Goal: Task Accomplishment & Management: Manage account settings

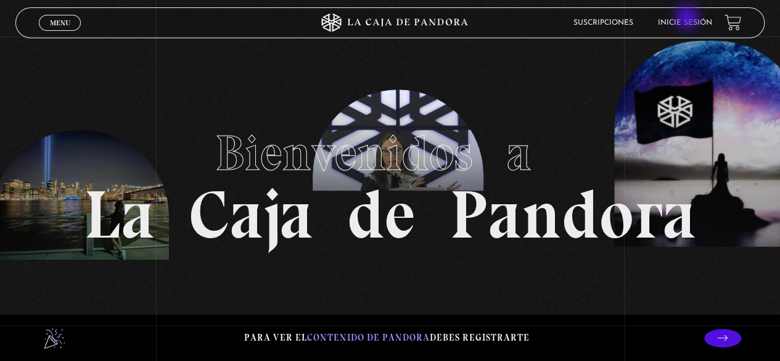
click at [688, 18] on li "Inicie sesión" at bounding box center [685, 22] width 54 height 19
click at [678, 27] on link "Inicie sesión" at bounding box center [685, 22] width 54 height 7
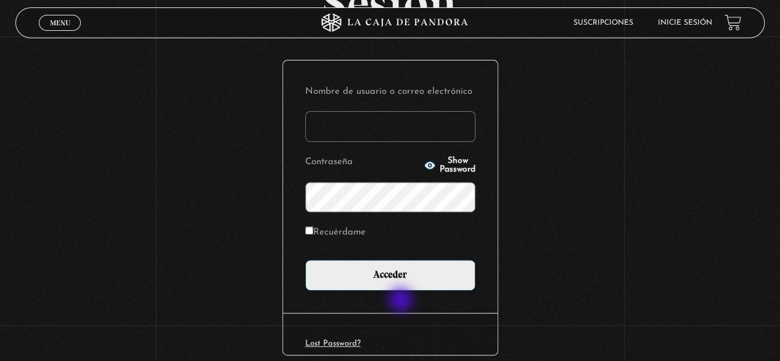
scroll to position [173, 0]
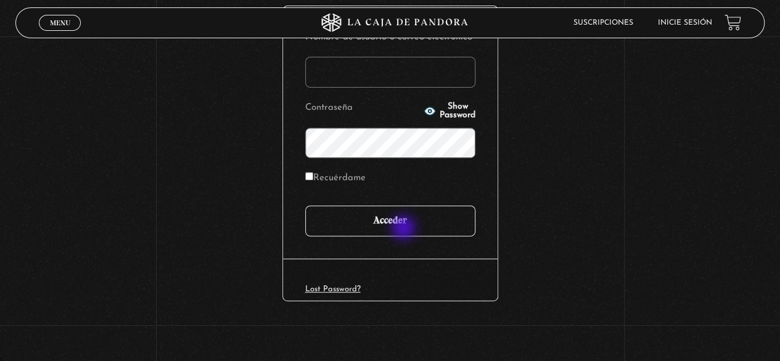
type input "[PERSON_NAME][EMAIL_ADDRESS][DOMAIN_NAME]"
click at [405, 229] on input "Acceder" at bounding box center [390, 220] width 170 height 31
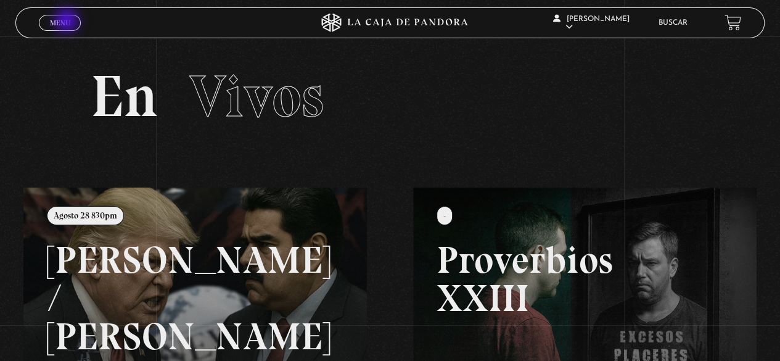
click at [68, 22] on span "Menu" at bounding box center [60, 22] width 20 height 7
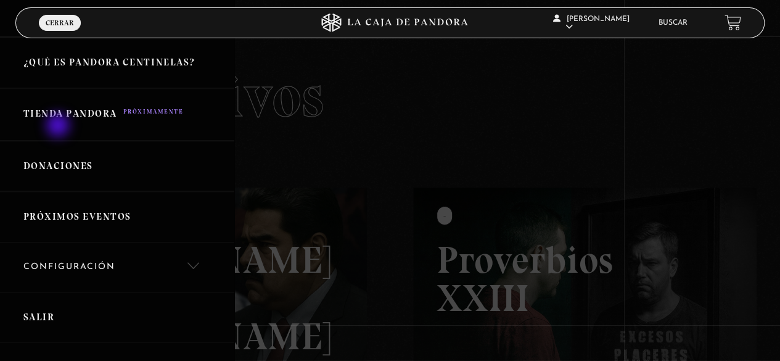
scroll to position [368, 0]
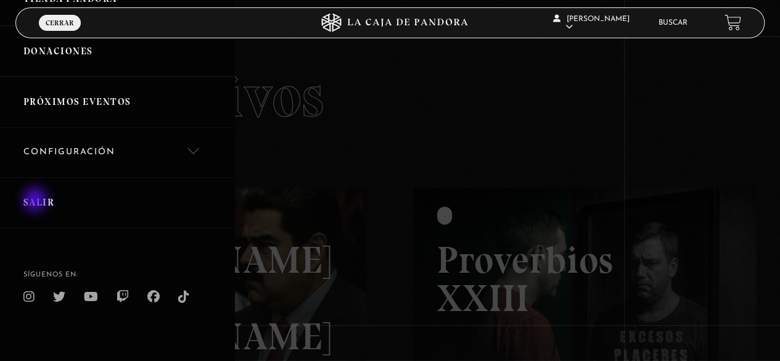
click at [36, 200] on link "Salir" at bounding box center [117, 202] width 234 height 51
